Goal: Register for event/course

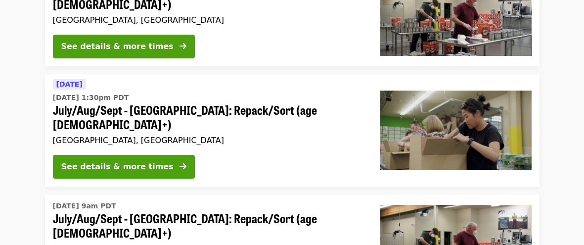
scroll to position [484, 0]
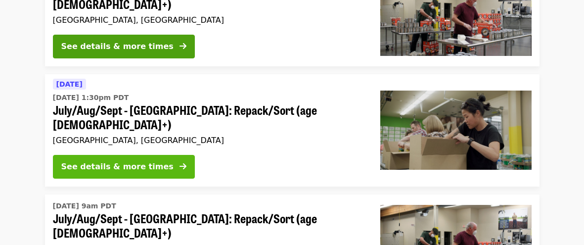
click at [140, 161] on div "See details & more times" at bounding box center [117, 167] width 112 height 12
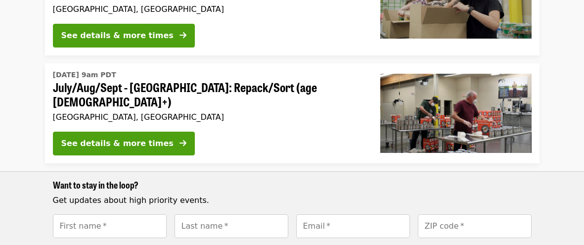
scroll to position [615, 0]
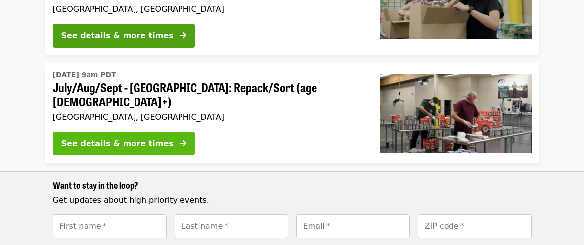
click at [135, 137] on div "See details & more times" at bounding box center [117, 143] width 112 height 12
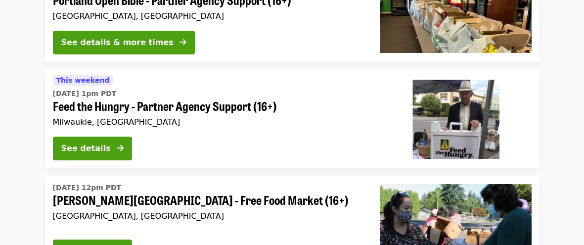
scroll to position [1044, 0]
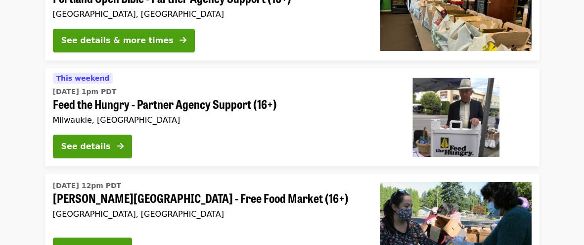
click at [239, 134] on div "See details" at bounding box center [208, 148] width 311 height 28
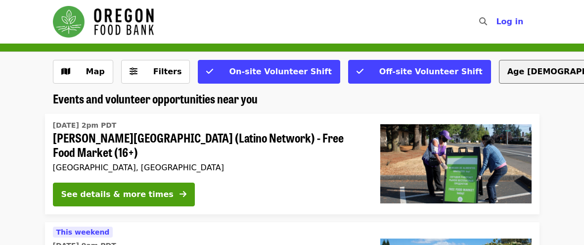
click at [499, 71] on button "Age [DEMOGRAPHIC_DATA]+" at bounding box center [571, 72] width 144 height 24
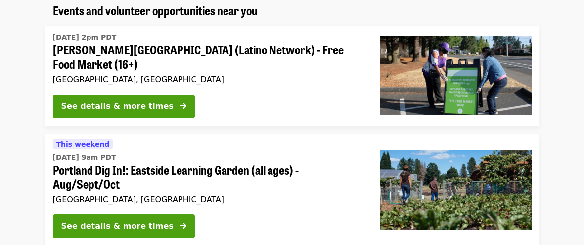
scroll to position [88, 0]
click at [341, 161] on span "[DATE] 9am PDT" at bounding box center [208, 157] width 311 height 10
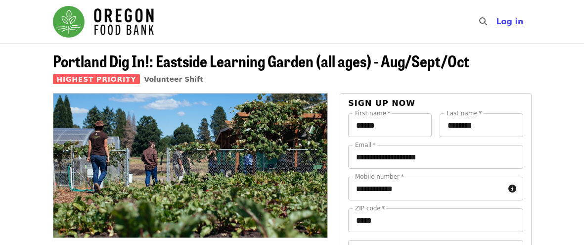
click at [338, 75] on div "Highest Priority Volunteer Shift" at bounding box center [261, 79] width 416 height 12
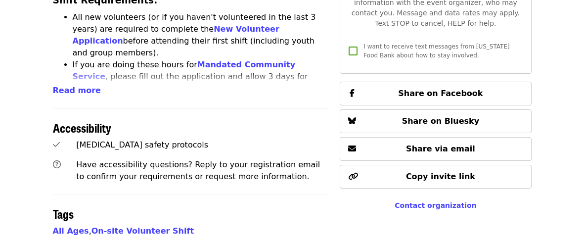
scroll to position [532, 0]
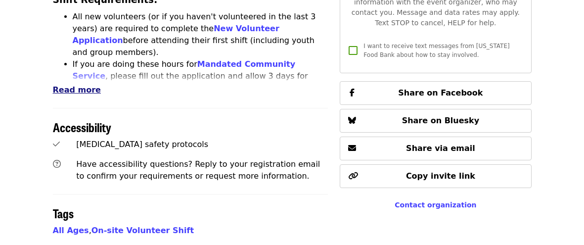
click at [58, 85] on span "Read more" at bounding box center [77, 89] width 48 height 9
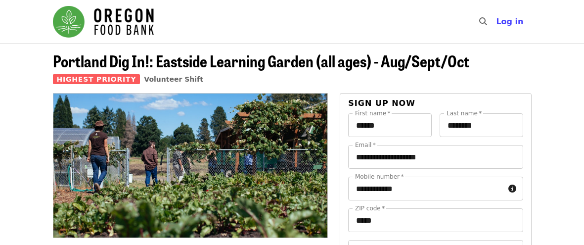
scroll to position [0, 0]
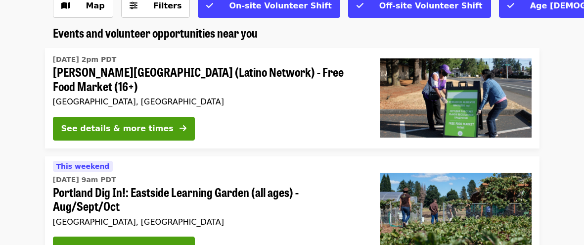
scroll to position [65, 0]
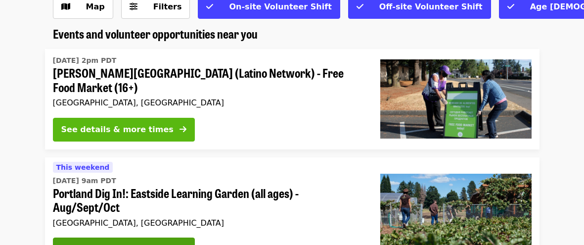
click at [102, 129] on div "See details & more times" at bounding box center [117, 130] width 112 height 12
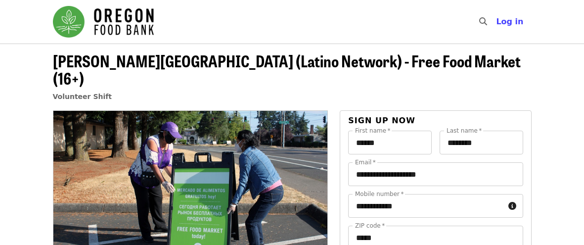
scroll to position [1, 0]
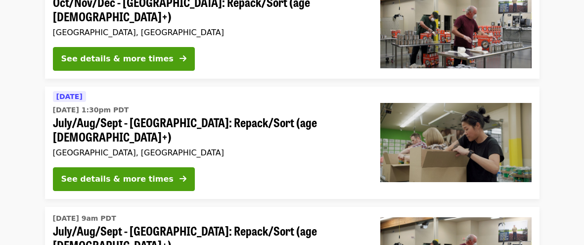
scroll to position [473, 0]
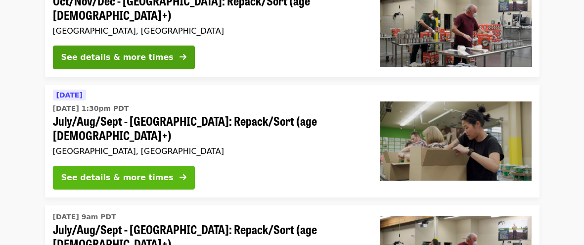
click at [144, 166] on button "See details & more times" at bounding box center [124, 178] width 142 height 24
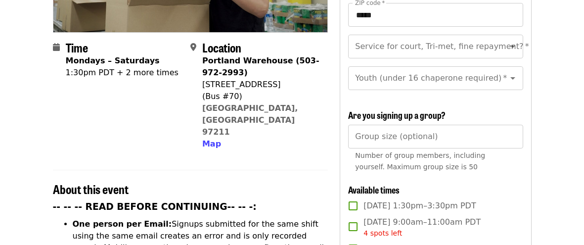
scroll to position [221, 0]
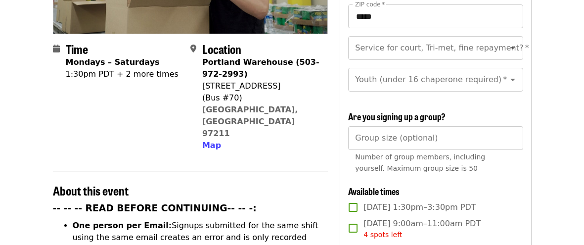
click at [144, 68] on div "1:30pm PDT + 2 more times" at bounding box center [122, 74] width 113 height 12
click at [114, 68] on div "1:30pm PDT + 2 more times" at bounding box center [122, 74] width 113 height 12
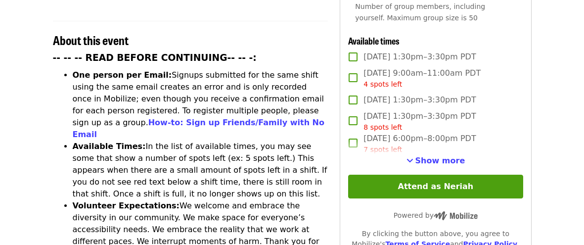
scroll to position [371, 0]
click at [423, 156] on span "Show more" at bounding box center [440, 160] width 50 height 9
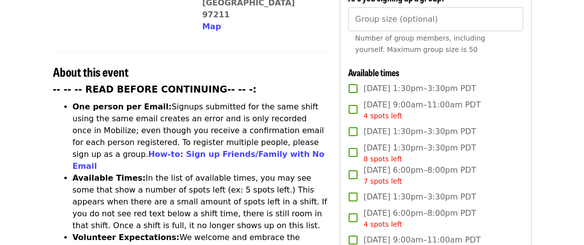
scroll to position [339, 0]
